Goal: Task Accomplishment & Management: Use online tool/utility

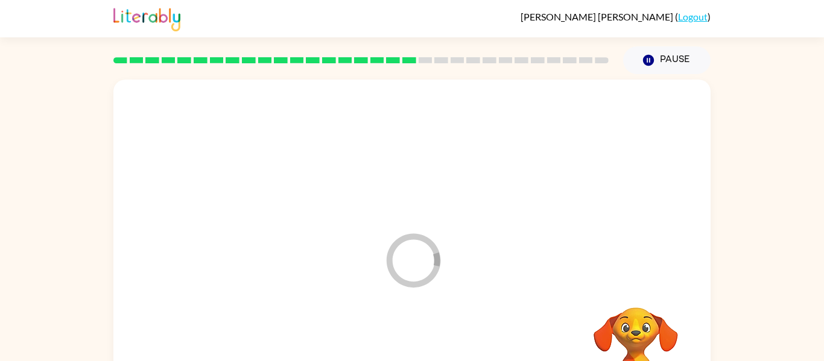
scroll to position [63, 0]
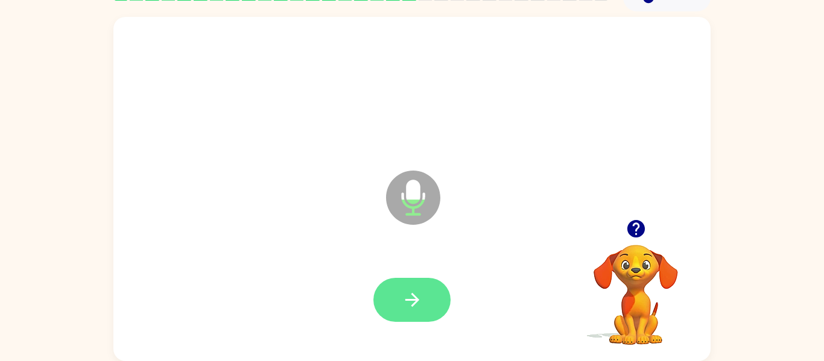
click at [412, 315] on button "button" at bounding box center [412, 300] width 77 height 44
click at [442, 286] on button "button" at bounding box center [412, 300] width 77 height 44
click at [405, 298] on icon "button" at bounding box center [412, 300] width 21 height 21
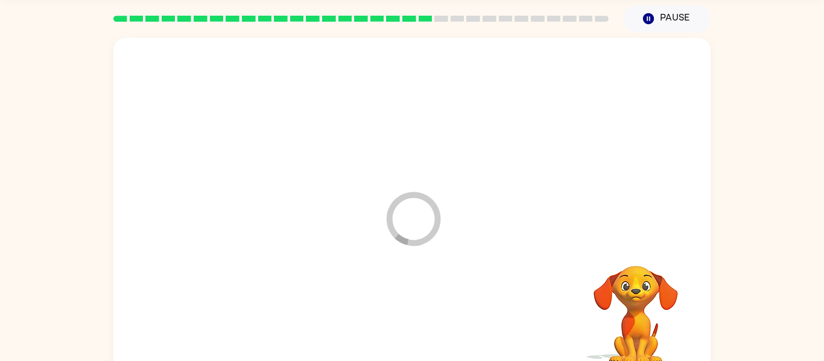
scroll to position [25, 0]
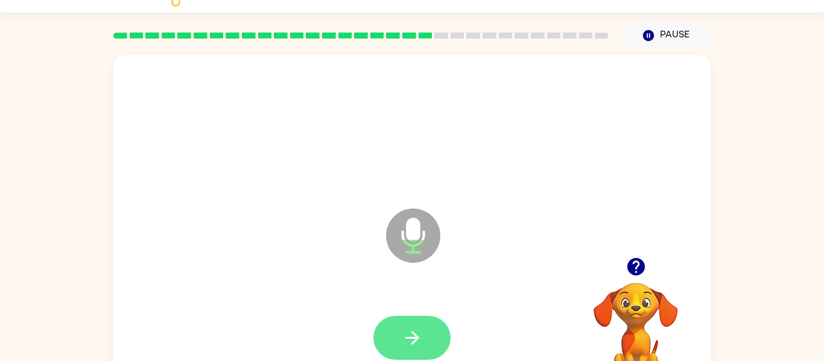
click at [425, 339] on button "button" at bounding box center [412, 338] width 77 height 44
click at [411, 330] on icon "button" at bounding box center [412, 338] width 21 height 21
click at [349, 324] on div at bounding box center [412, 338] width 573 height 99
click at [425, 316] on button "button" at bounding box center [412, 338] width 77 height 44
click at [410, 321] on button "button" at bounding box center [412, 338] width 77 height 44
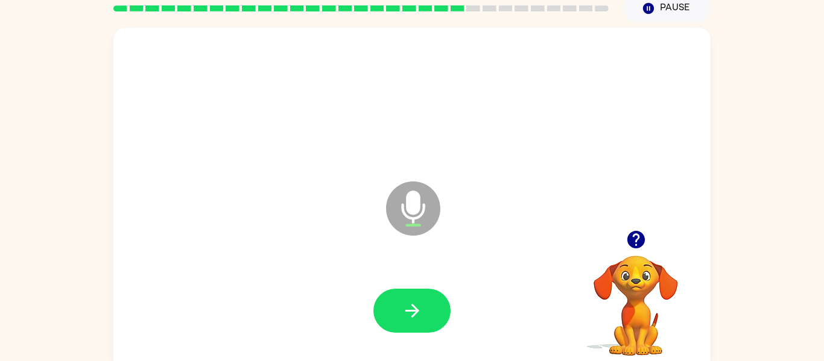
scroll to position [63, 0]
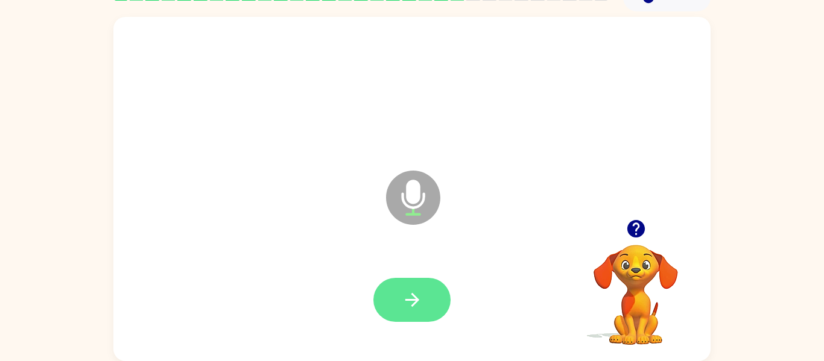
click at [425, 299] on button "button" at bounding box center [412, 300] width 77 height 44
click at [420, 310] on icon "button" at bounding box center [412, 300] width 21 height 21
click at [393, 321] on button "button" at bounding box center [412, 300] width 77 height 44
click at [424, 301] on button "button" at bounding box center [412, 300] width 77 height 44
click at [439, 293] on button "button" at bounding box center [412, 300] width 77 height 44
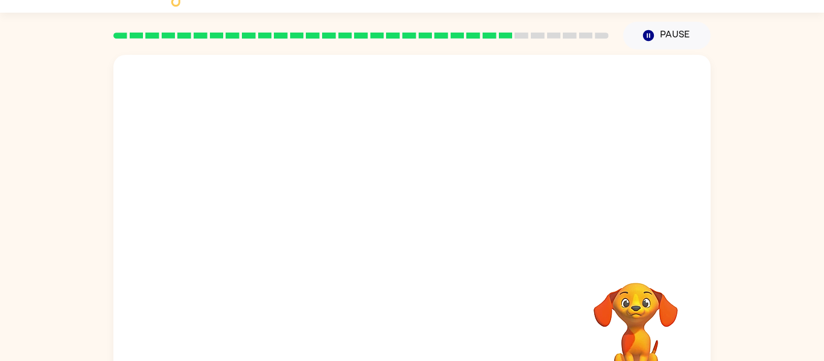
scroll to position [0, 0]
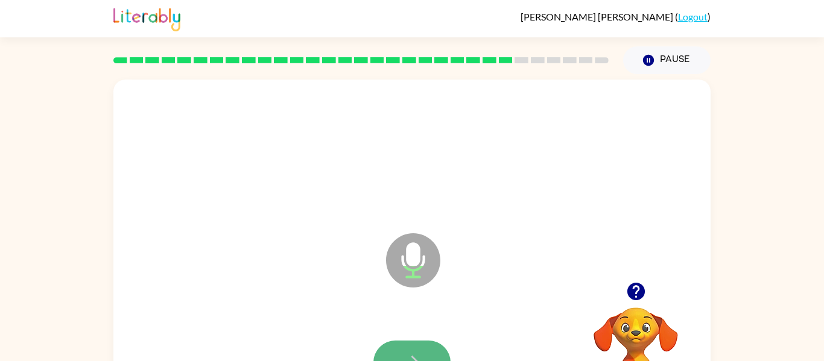
click at [419, 351] on button "button" at bounding box center [412, 363] width 77 height 44
click at [398, 354] on button "button" at bounding box center [412, 363] width 77 height 44
click at [415, 356] on icon "button" at bounding box center [412, 362] width 21 height 21
click at [424, 347] on button "button" at bounding box center [412, 363] width 77 height 44
click at [420, 338] on div at bounding box center [412, 363] width 573 height 99
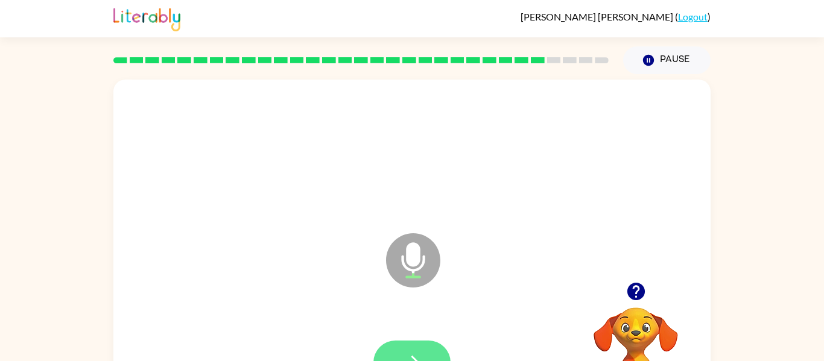
click at [418, 351] on button "button" at bounding box center [412, 363] width 77 height 44
click at [384, 343] on button "button" at bounding box center [412, 363] width 77 height 44
click at [397, 356] on button "button" at bounding box center [412, 363] width 77 height 44
click at [404, 355] on icon "button" at bounding box center [412, 362] width 21 height 21
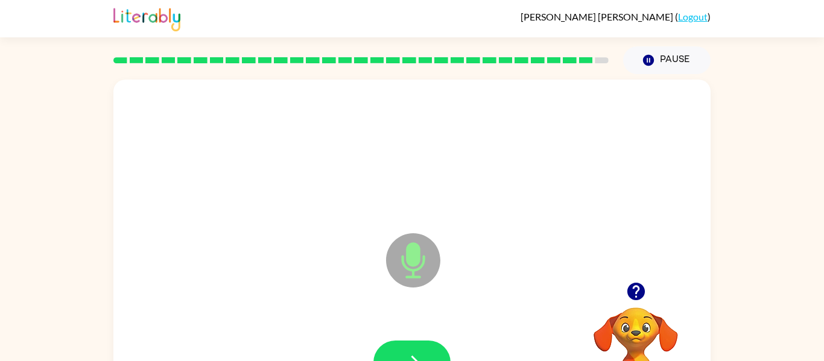
click at [404, 355] on icon "button" at bounding box center [412, 362] width 21 height 21
click at [404, 357] on icon "button" at bounding box center [412, 362] width 21 height 21
